Goal: Task Accomplishment & Management: Use online tool/utility

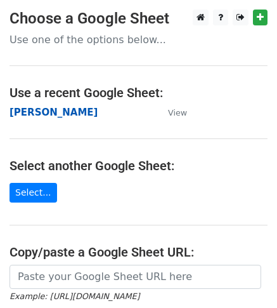
click at [27, 111] on strong "[PERSON_NAME]" at bounding box center [54, 112] width 88 height 11
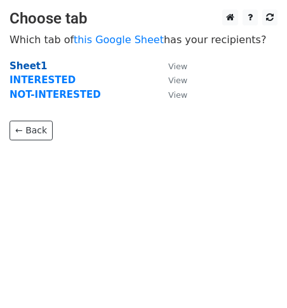
click at [31, 64] on strong "Sheet1" at bounding box center [28, 65] width 37 height 11
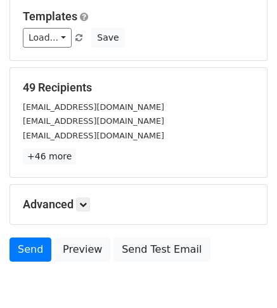
scroll to position [127, 0]
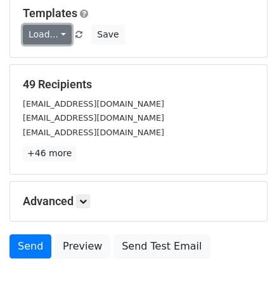
click at [54, 36] on link "Load..." at bounding box center [47, 35] width 49 height 20
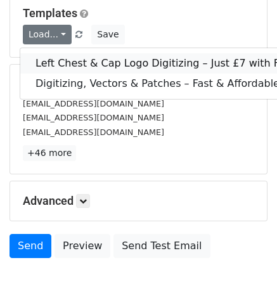
click at [79, 56] on link "Left Chest & Cap Logo Digitizing – Just £7 with Free Edits!" at bounding box center [181, 63] width 322 height 20
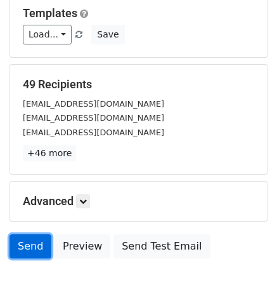
click at [37, 250] on link "Send" at bounding box center [31, 246] width 42 height 24
